Goal: Information Seeking & Learning: Learn about a topic

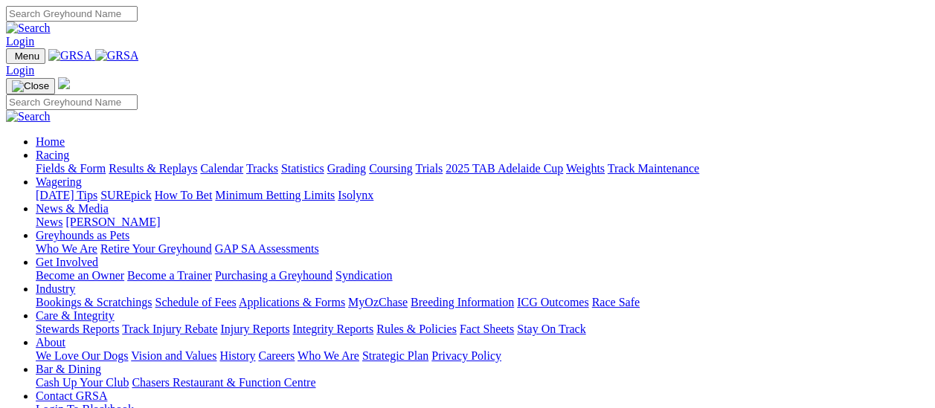
click at [69, 149] on link "Racing" at bounding box center [52, 155] width 33 height 13
click at [167, 162] on link "Results & Replays" at bounding box center [153, 168] width 89 height 13
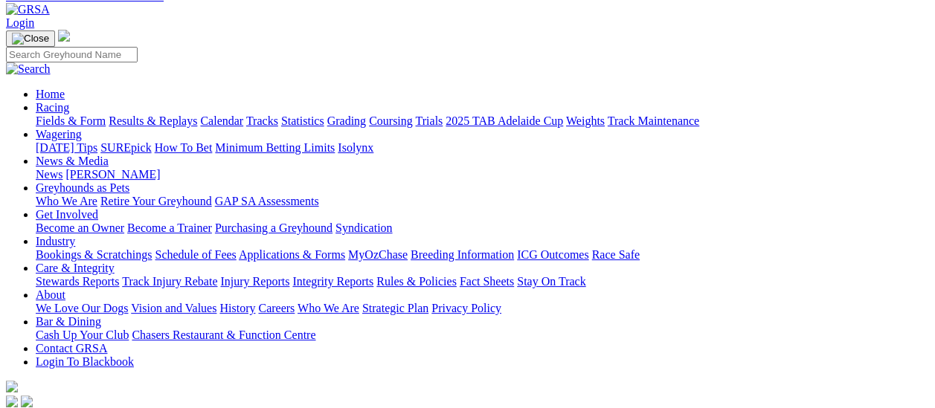
scroll to position [74, 0]
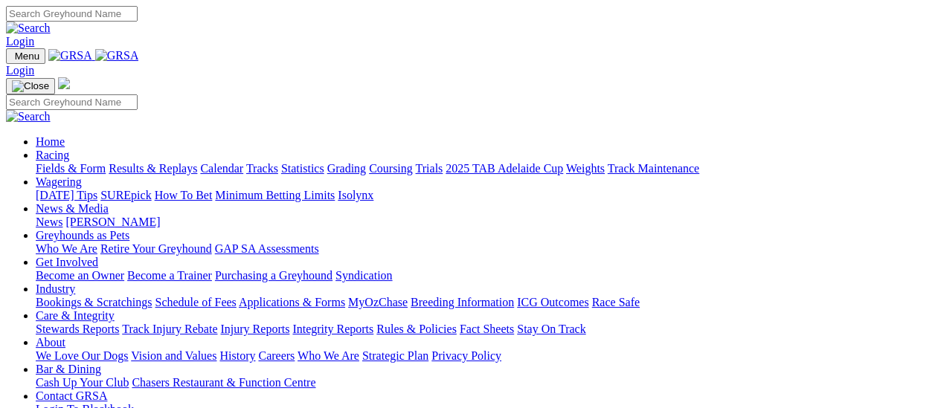
click at [82, 162] on link "Fields & Form" at bounding box center [71, 168] width 70 height 13
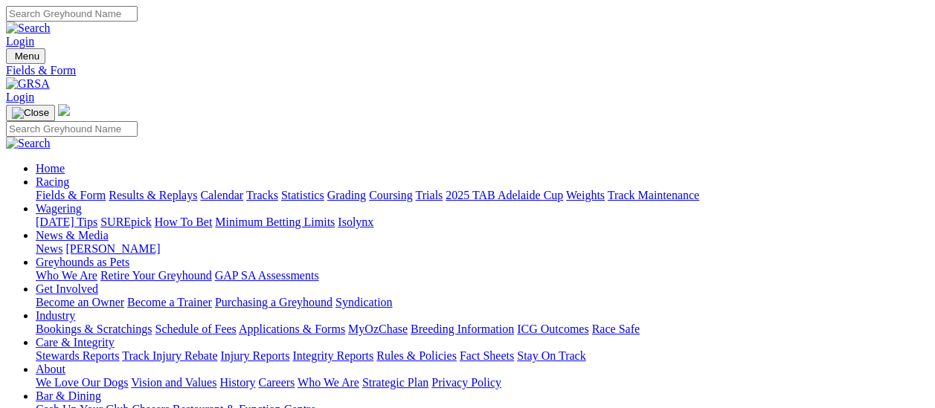
click at [159, 189] on link "Results & Replays" at bounding box center [153, 195] width 89 height 13
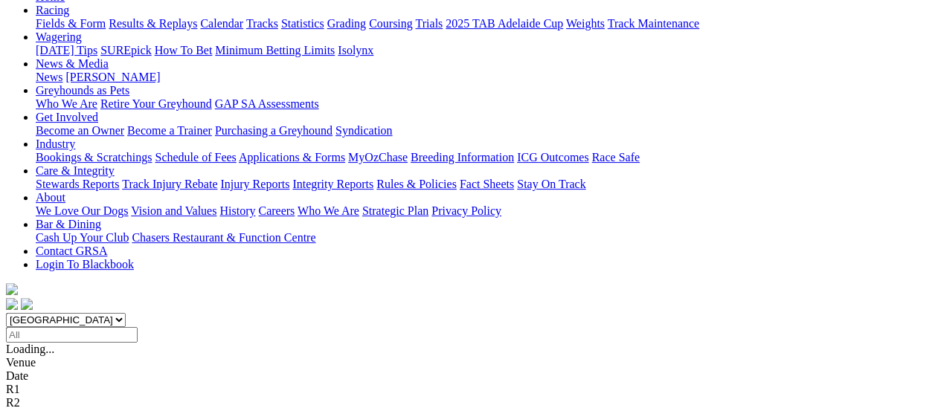
scroll to position [149, 0]
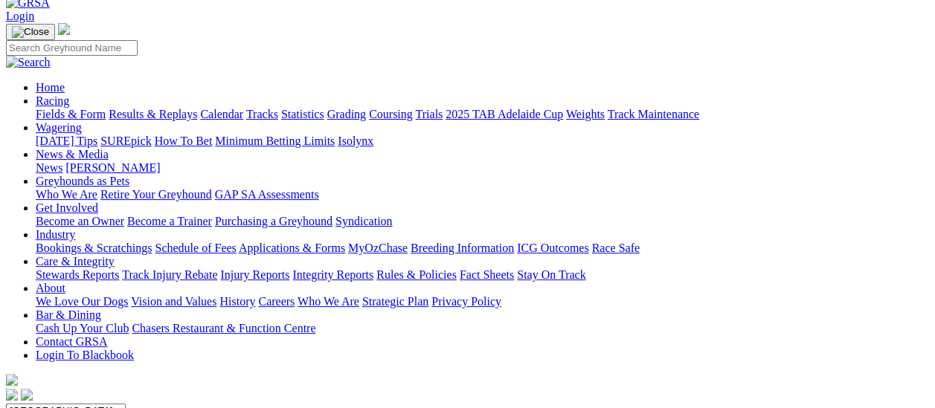
scroll to position [74, 0]
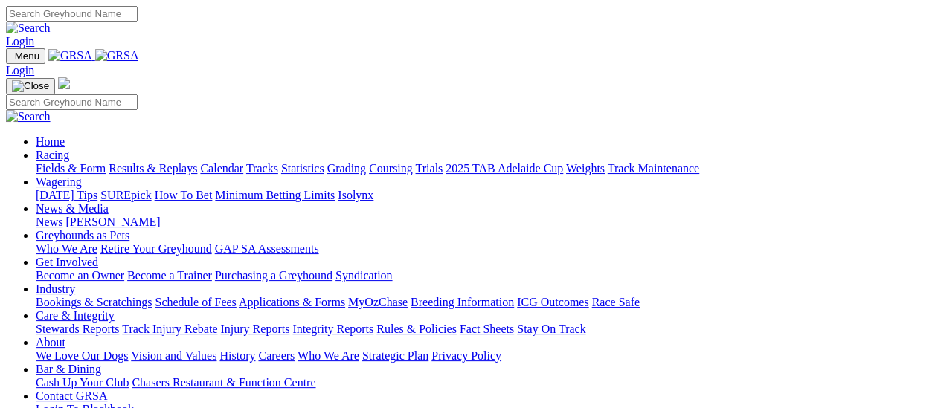
click at [71, 162] on link "Fields & Form" at bounding box center [71, 168] width 70 height 13
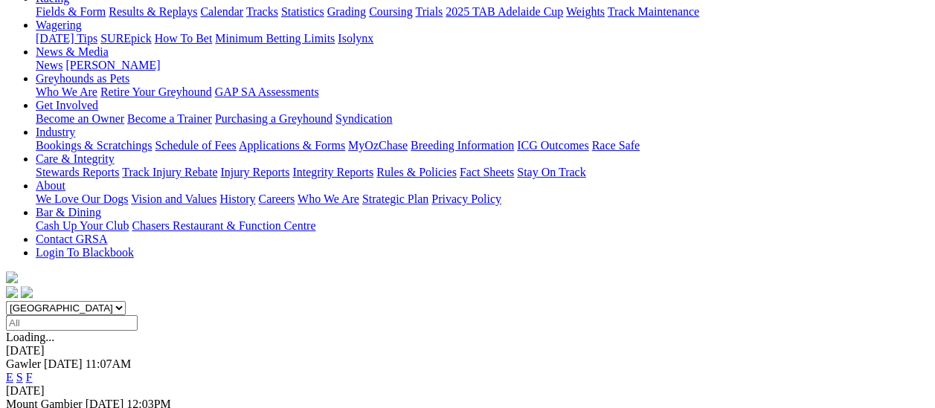
scroll to position [149, 0]
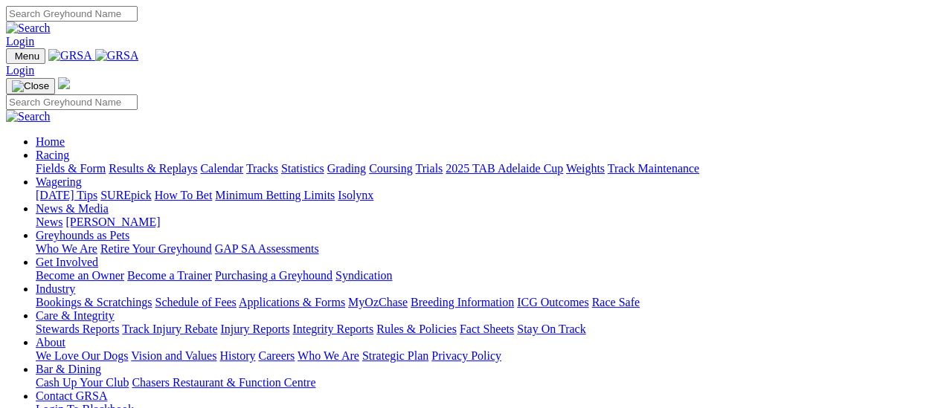
click at [72, 162] on link "Fields & Form" at bounding box center [71, 168] width 70 height 13
click at [69, 162] on link "Fields & Form" at bounding box center [71, 168] width 70 height 13
